Goal: Information Seeking & Learning: Learn about a topic

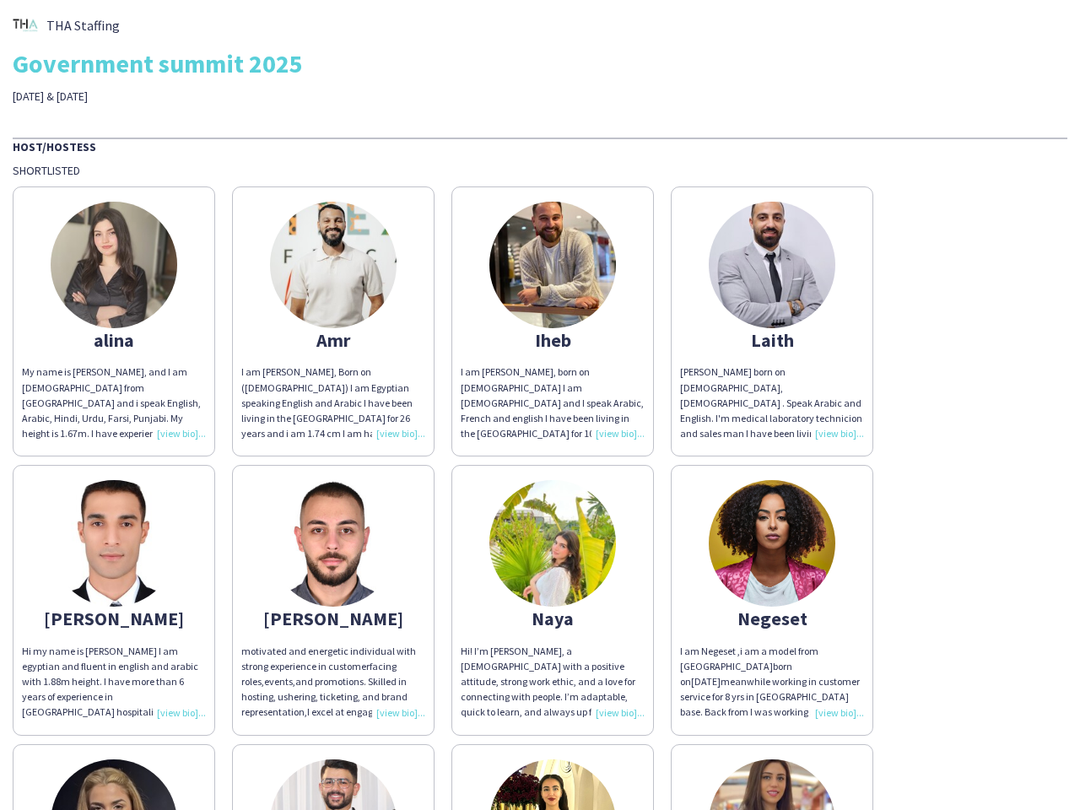
click at [540, 405] on div "I am [PERSON_NAME], born on [DEMOGRAPHIC_DATA] I am [DEMOGRAPHIC_DATA] and I sp…" at bounding box center [553, 403] width 184 height 77
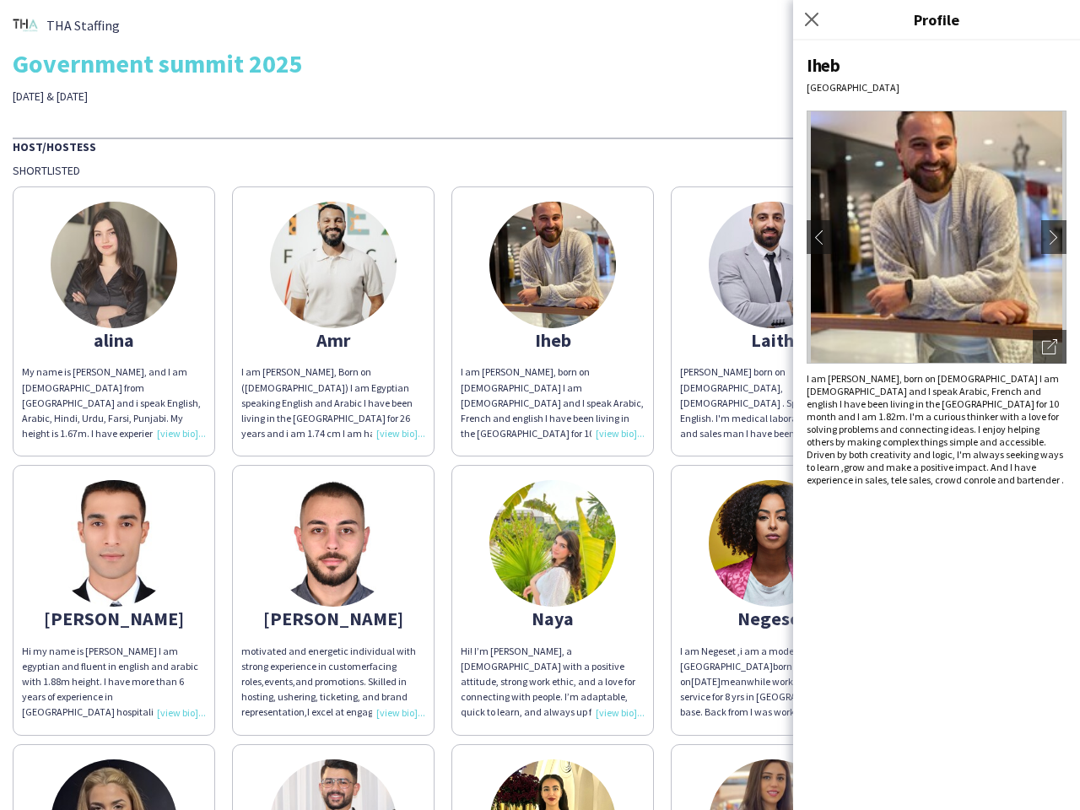
click at [114, 322] on img at bounding box center [114, 265] width 127 height 127
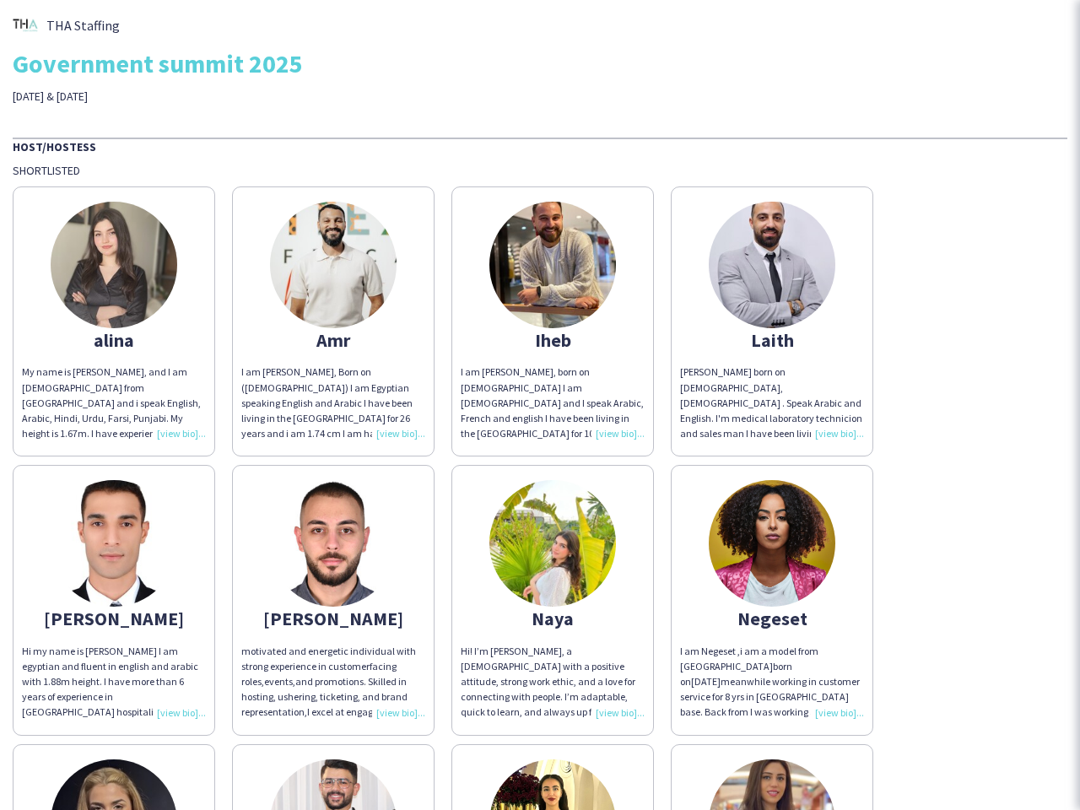
click at [333, 322] on img at bounding box center [333, 265] width 127 height 127
click at [553, 322] on img at bounding box center [552, 265] width 127 height 127
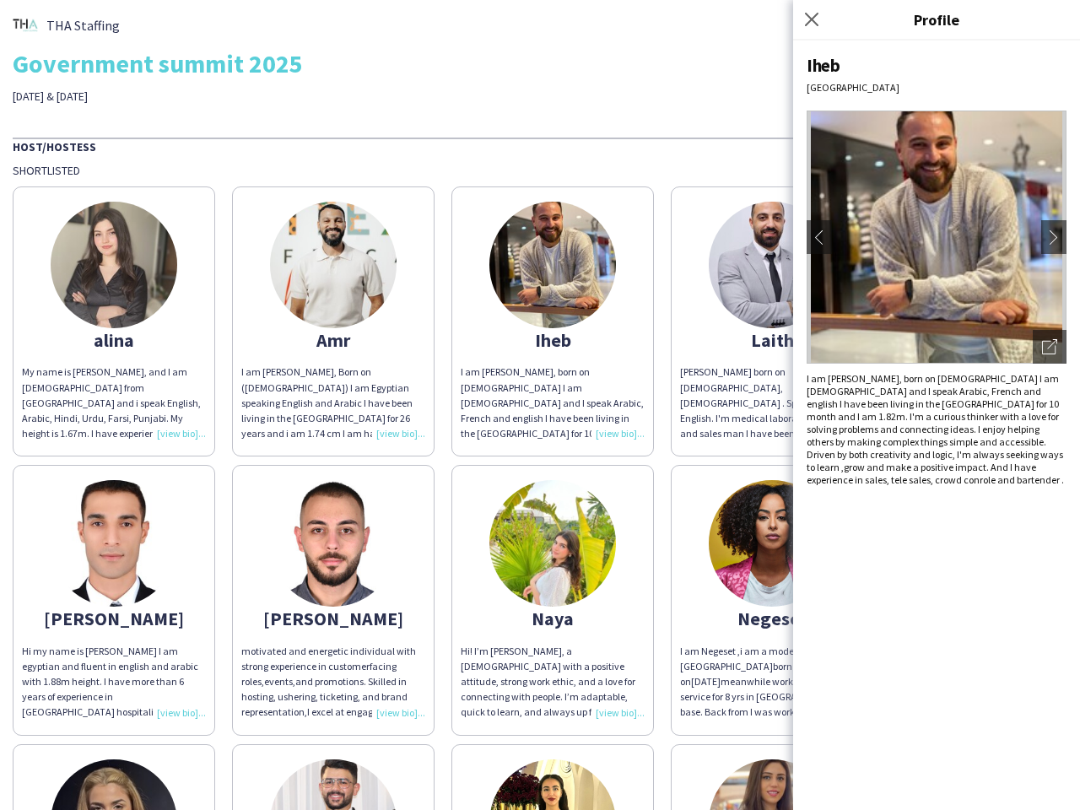
click at [772, 322] on img at bounding box center [772, 265] width 127 height 127
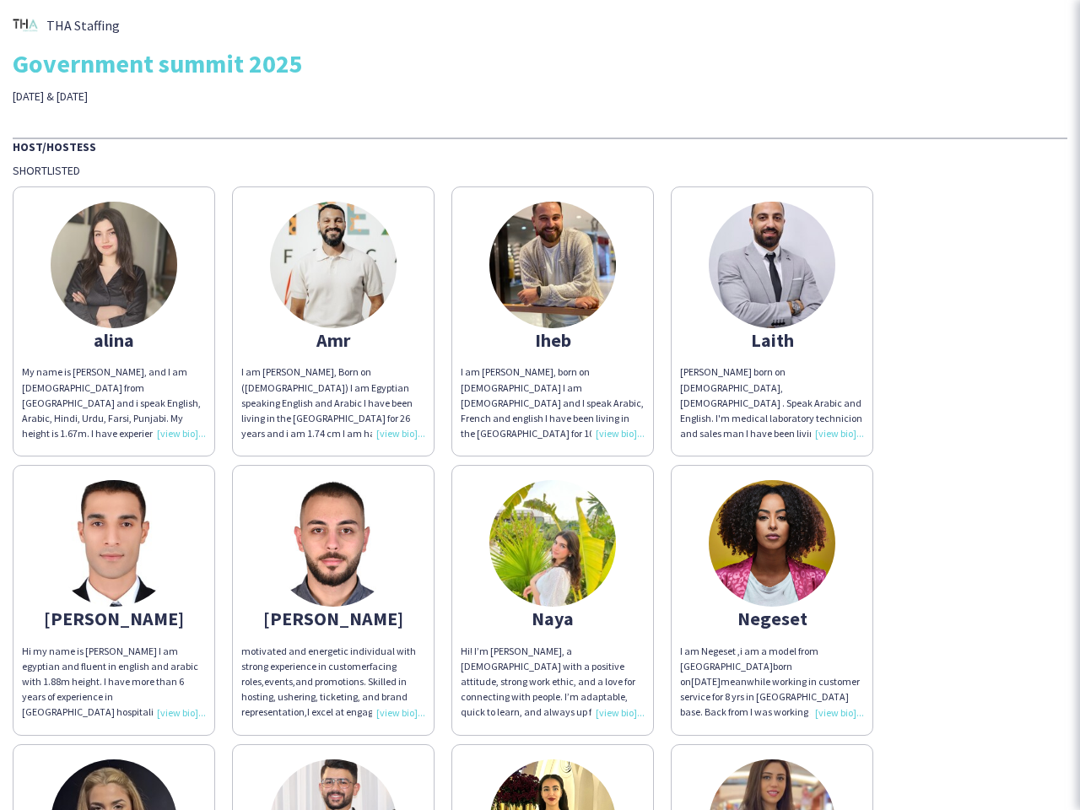
click at [114, 600] on img at bounding box center [114, 543] width 127 height 127
click at [333, 600] on img at bounding box center [333, 543] width 127 height 127
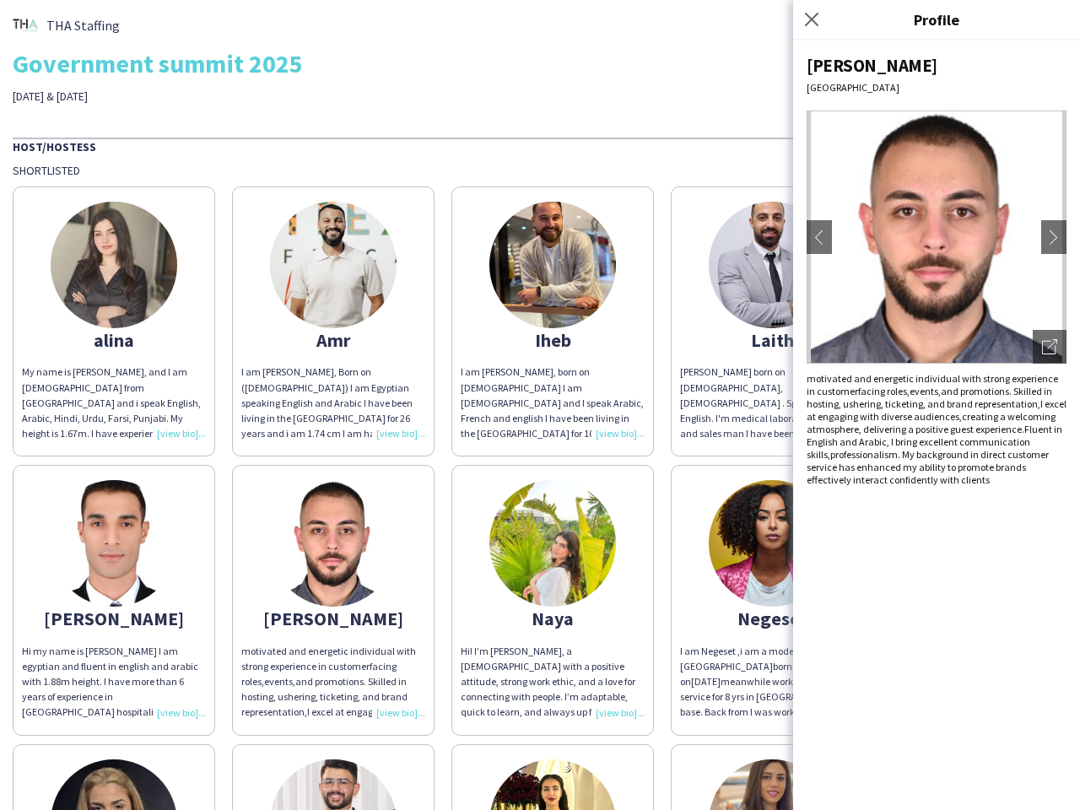
click at [553, 600] on img at bounding box center [552, 543] width 127 height 127
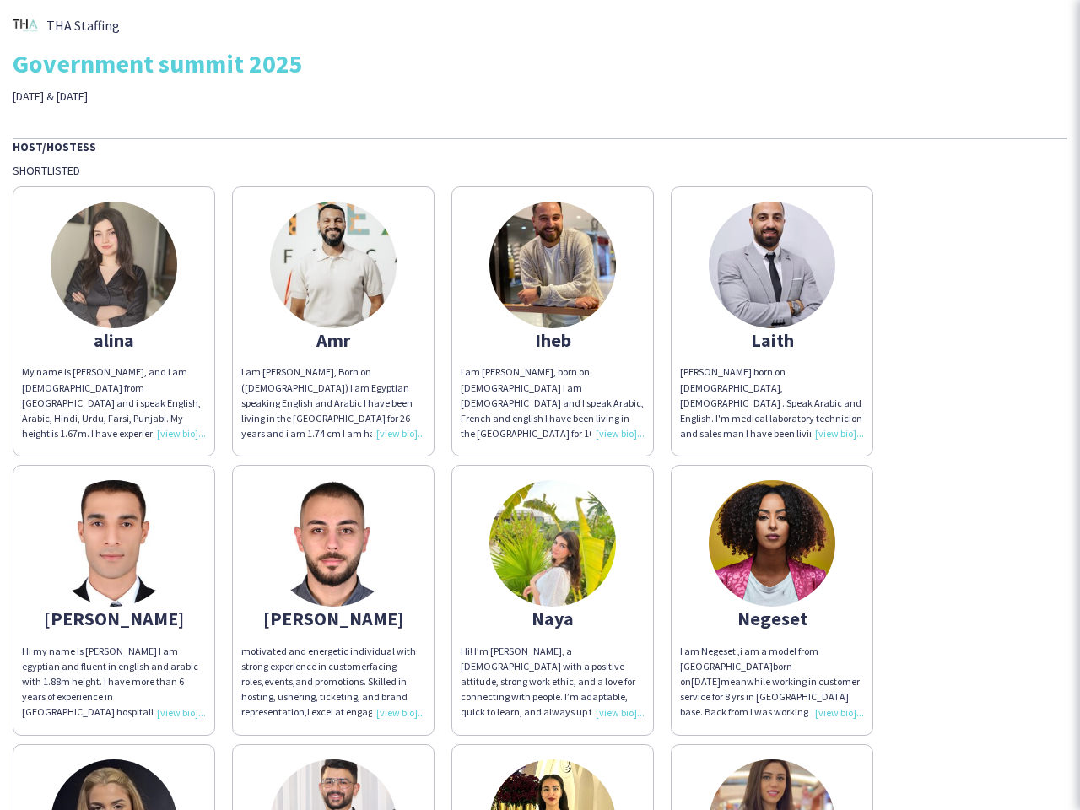
click at [772, 600] on img at bounding box center [772, 543] width 127 height 127
click at [114, 777] on img at bounding box center [114, 823] width 127 height 127
